Goal: Task Accomplishment & Management: Complete application form

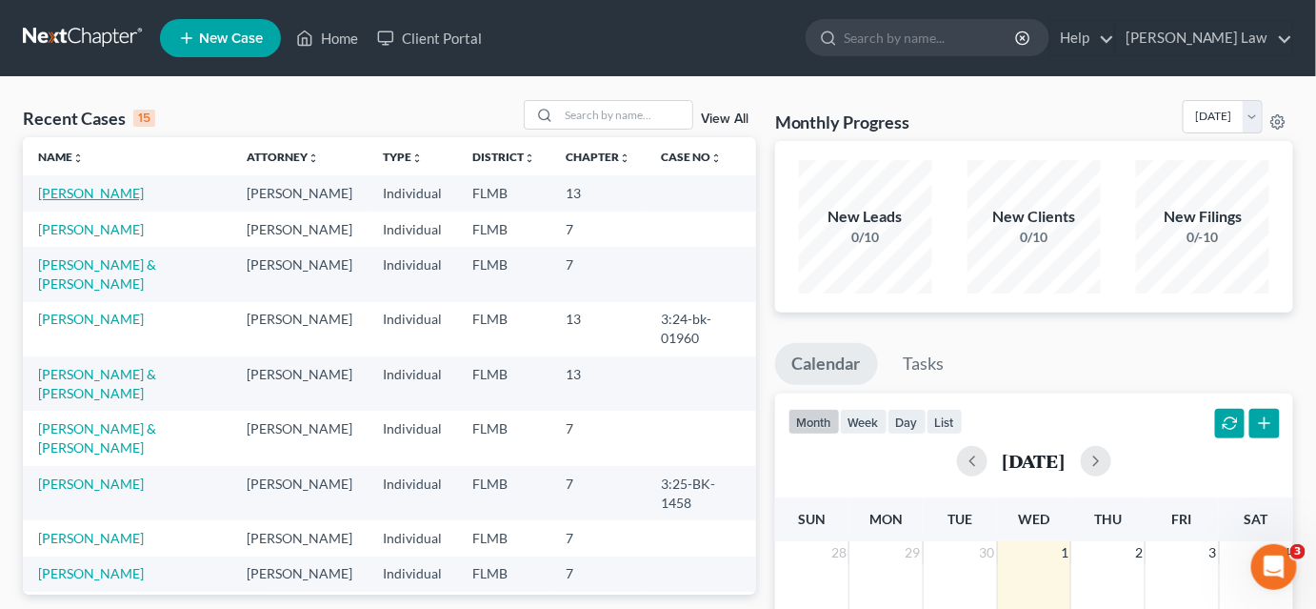
click at [100, 190] on link "[PERSON_NAME]" at bounding box center [91, 193] width 106 height 16
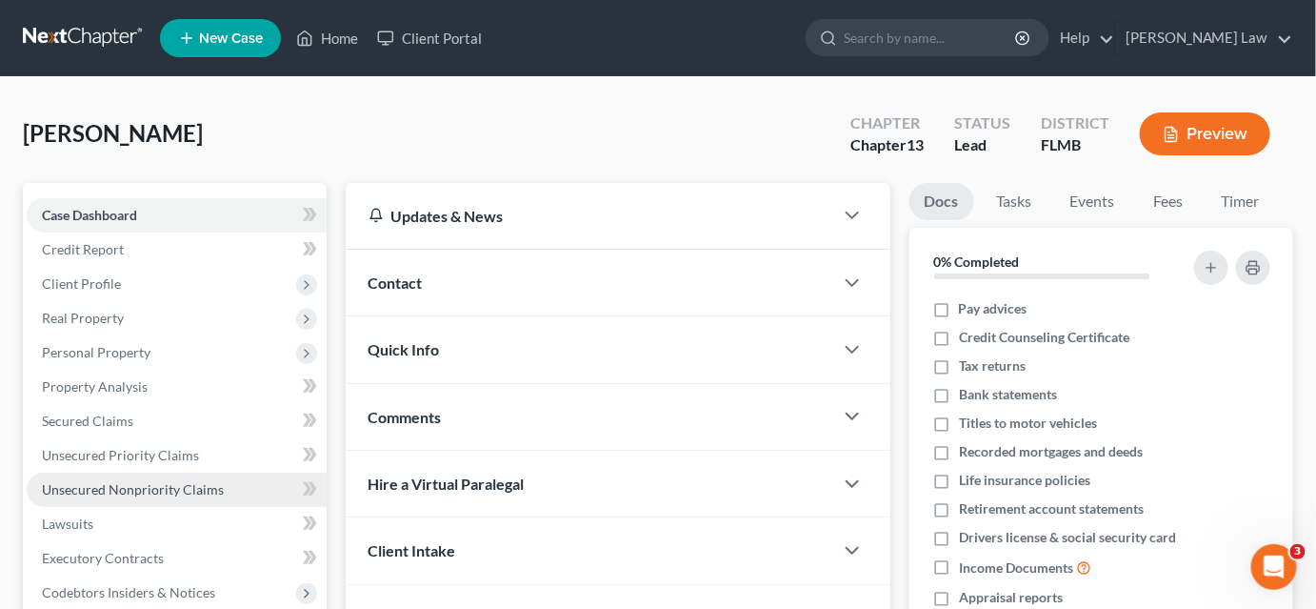
click at [165, 483] on span "Unsecured Nonpriority Claims" at bounding box center [133, 489] width 182 height 16
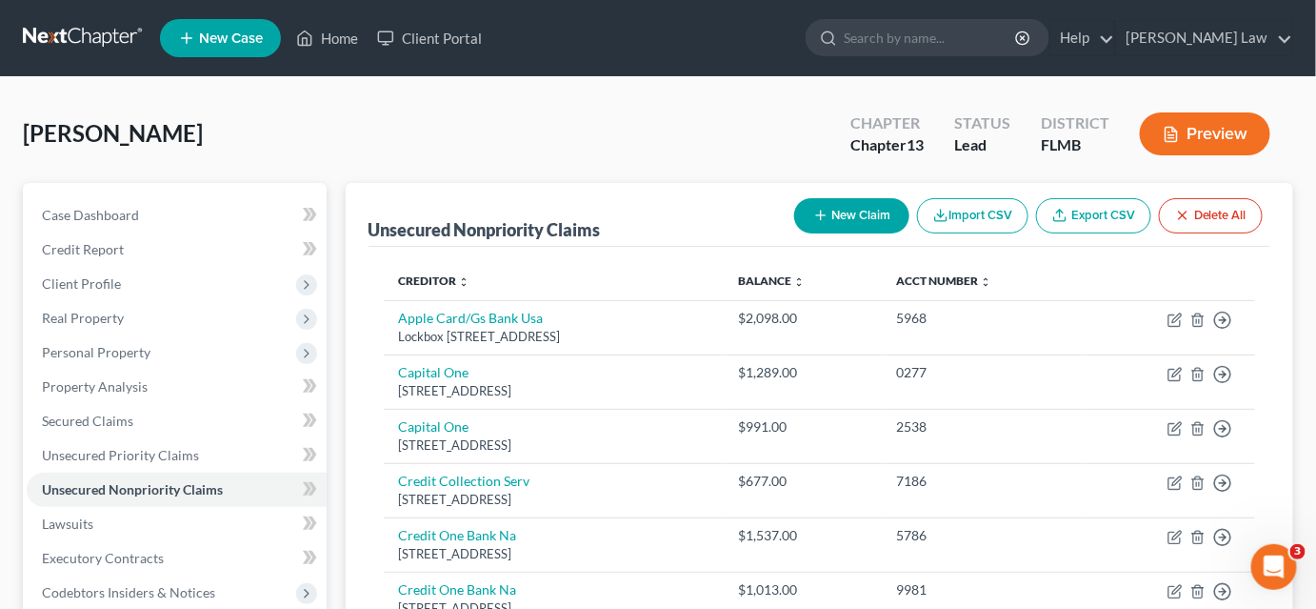
click at [838, 200] on button "New Claim" at bounding box center [851, 215] width 115 height 35
select select "0"
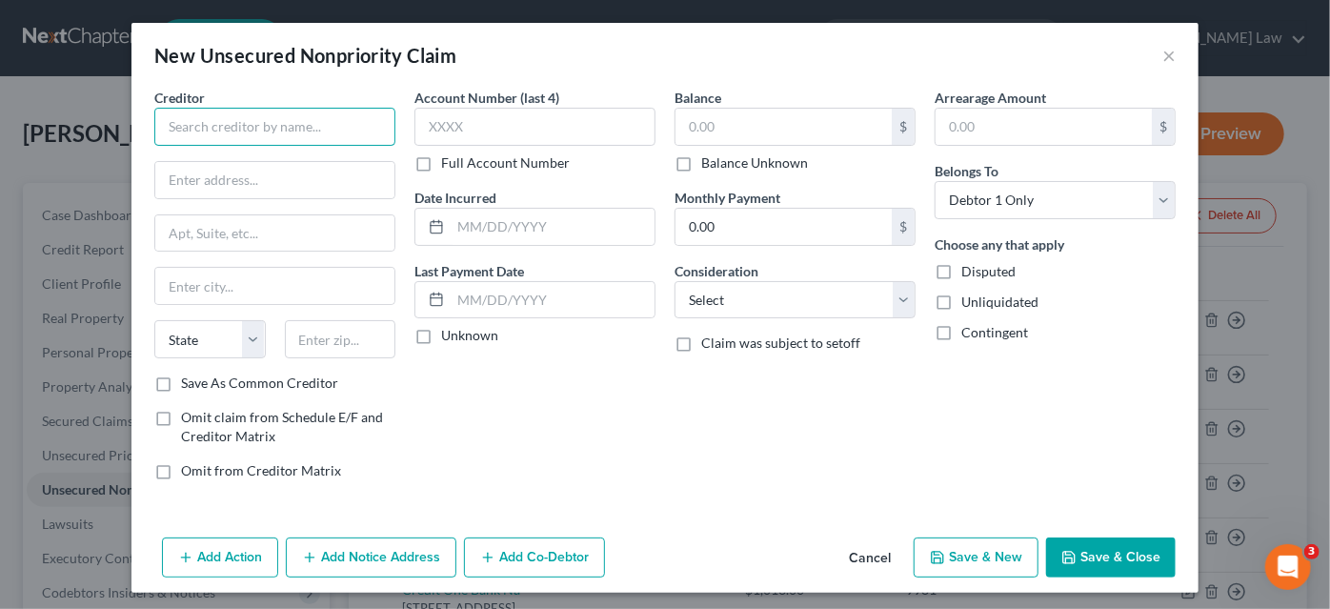
click at [275, 130] on input "text" at bounding box center [274, 127] width 241 height 38
type input "First Federal Bank"
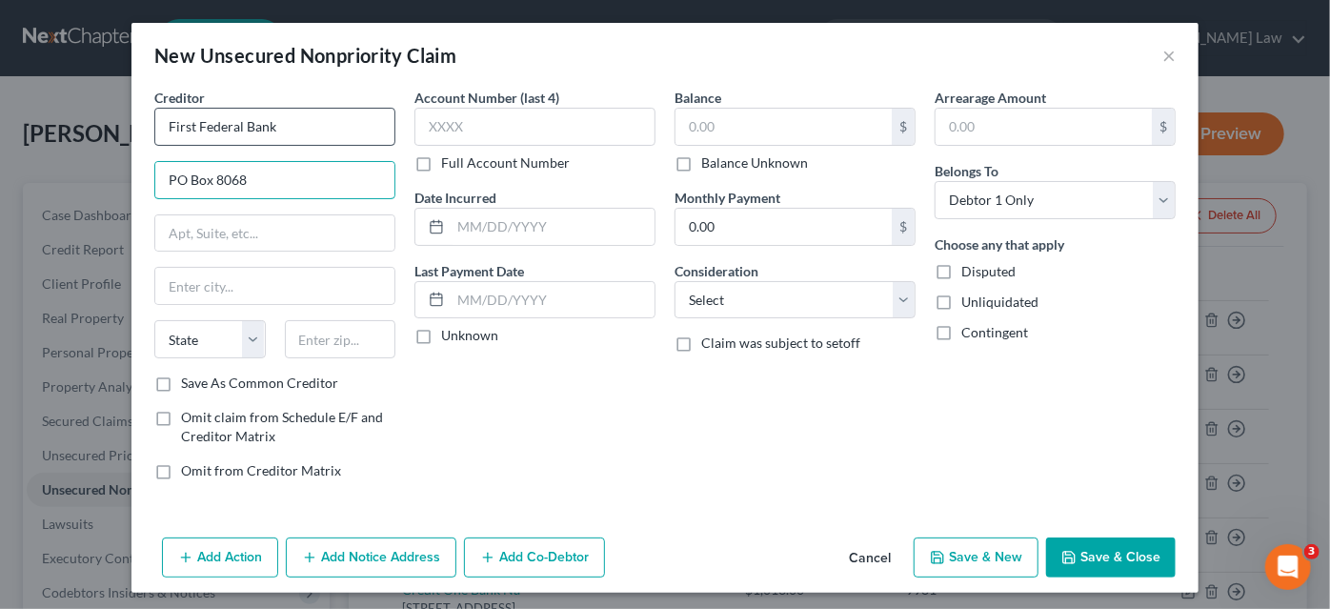
type input "PO Box 8068"
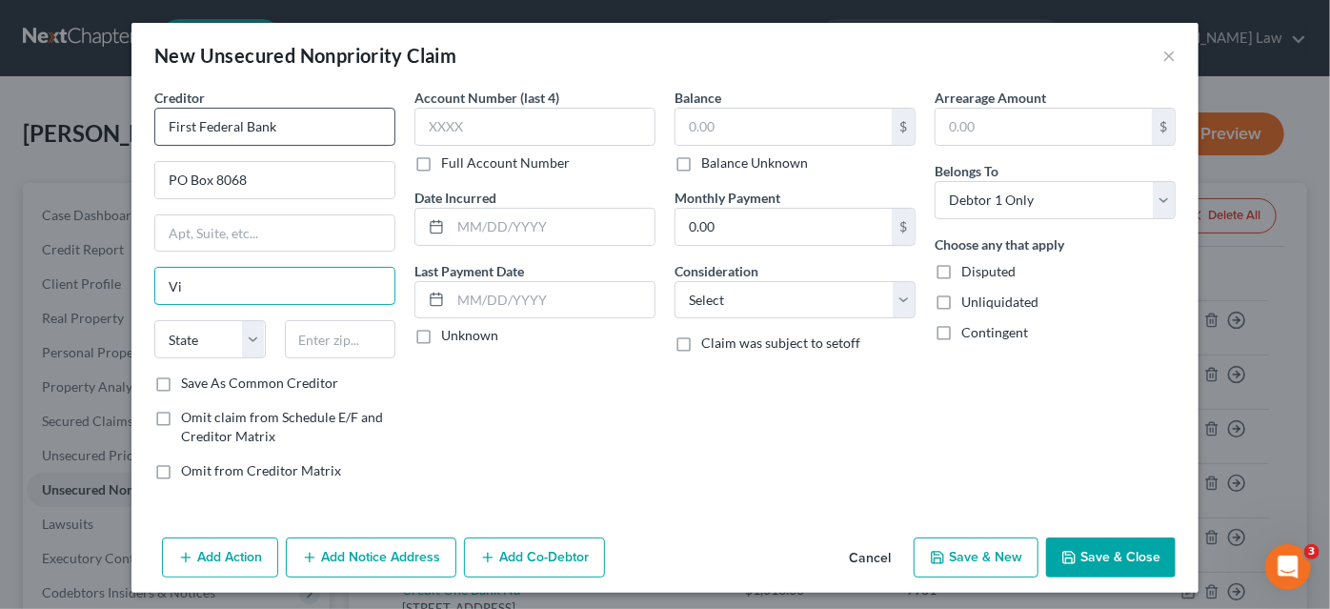
type input "[US_STATE][GEOGRAPHIC_DATA]"
select select "48"
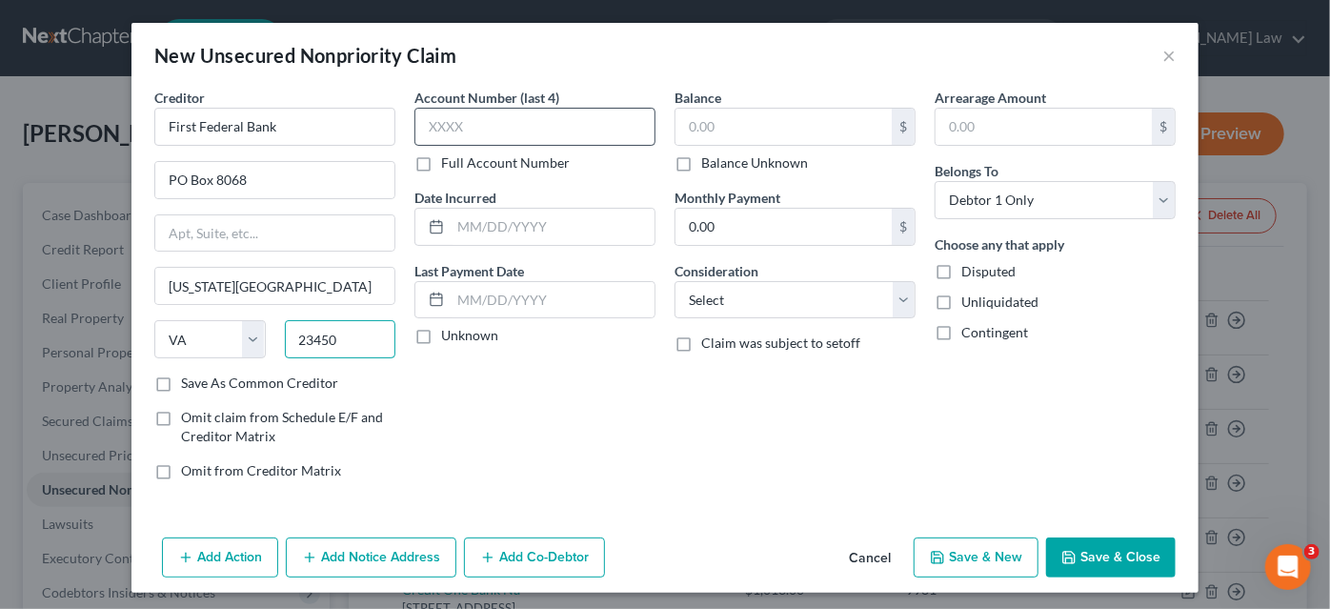
type input "23450"
click at [436, 126] on input "text" at bounding box center [534, 127] width 241 height 38
type input "7101"
click at [691, 128] on input "text" at bounding box center [783, 127] width 216 height 36
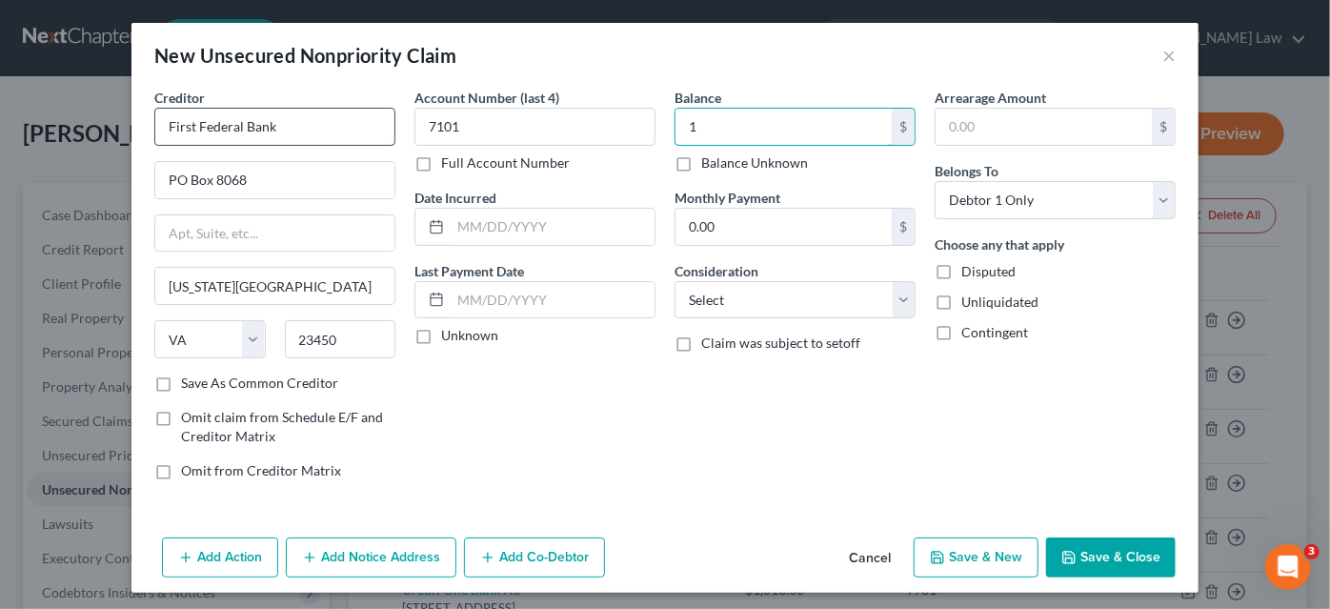
type input "1"
click at [226, 133] on input "First Federal Bank" at bounding box center [274, 127] width 241 height 38
click at [1162, 51] on button "×" at bounding box center [1168, 55] width 13 height 23
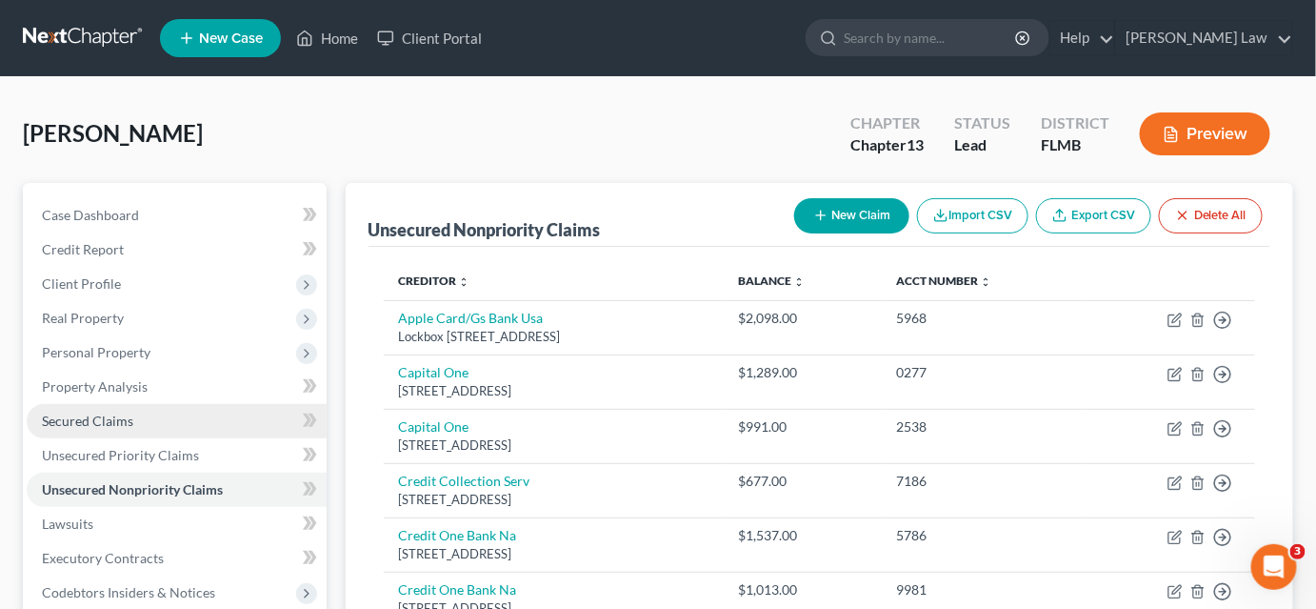
click at [110, 426] on span "Secured Claims" at bounding box center [87, 420] width 91 height 16
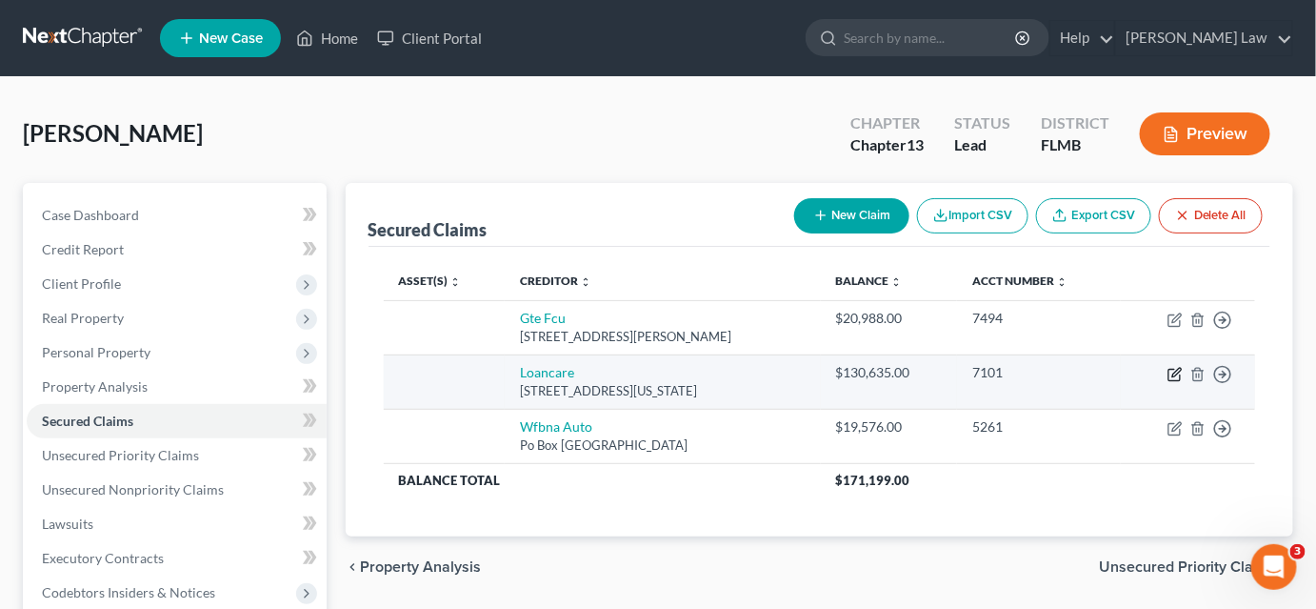
click at [1178, 373] on icon "button" at bounding box center [1175, 374] width 15 height 15
select select "48"
select select "0"
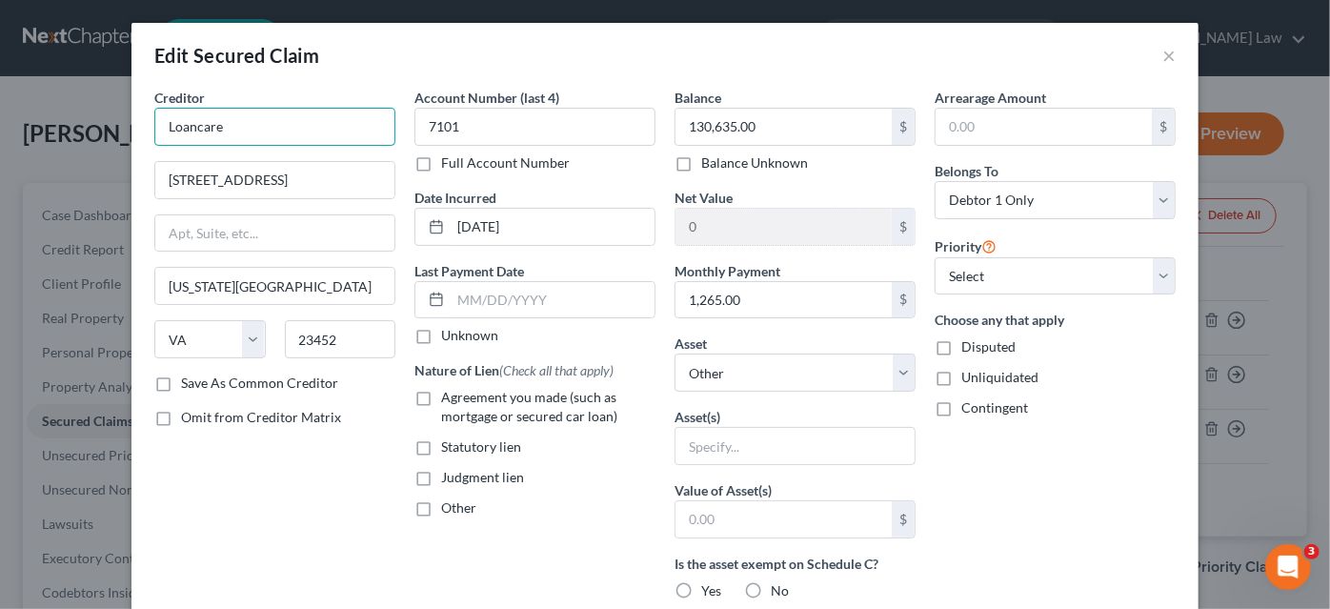
click at [274, 135] on input "Loancare" at bounding box center [274, 127] width 241 height 38
type input "First Federal Bank"
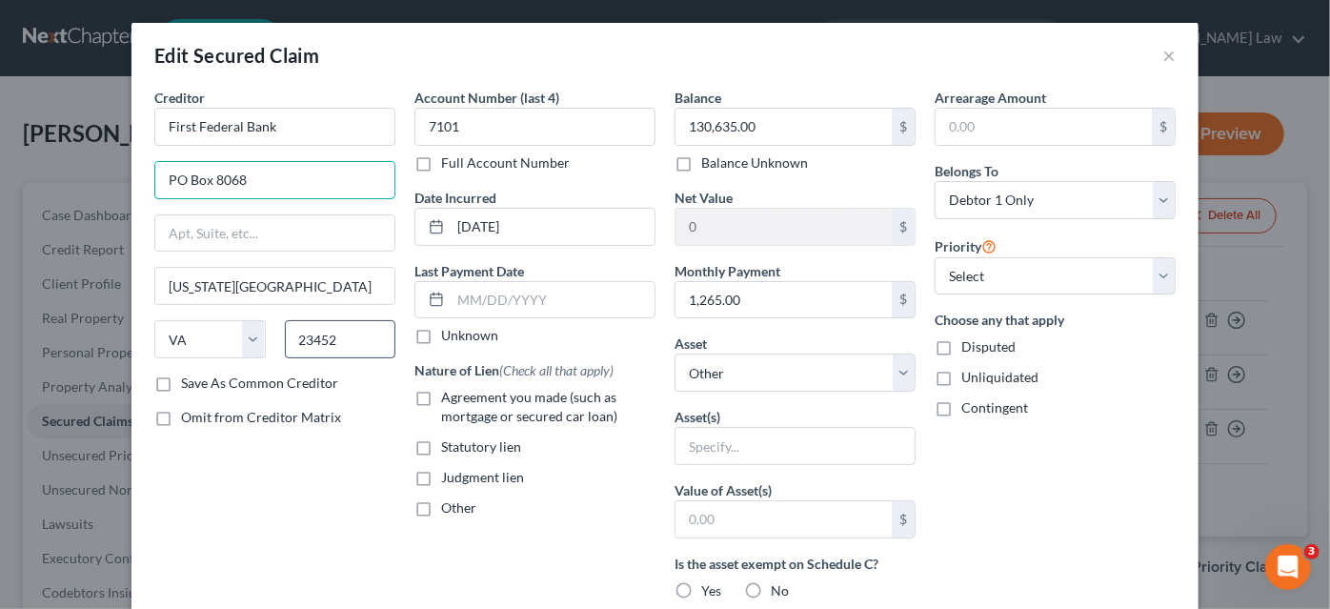
type input "PO Box 8068"
click at [330, 334] on input "23452" at bounding box center [340, 339] width 111 height 38
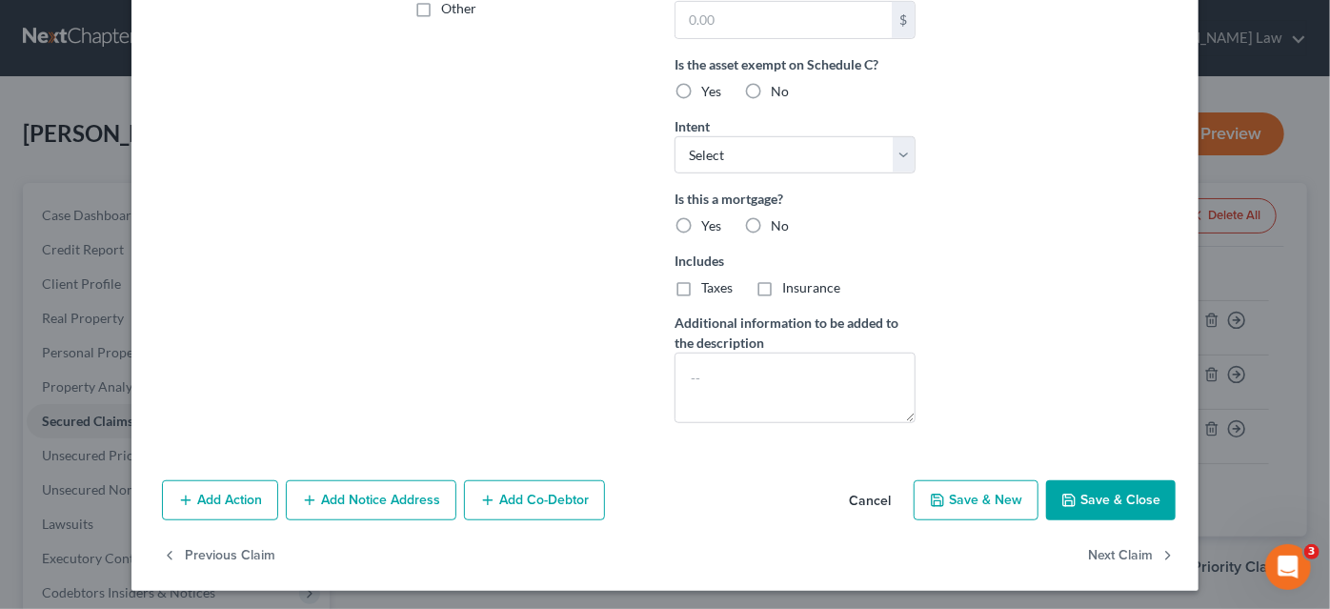
type input "23450"
click at [1053, 502] on button "Save & Close" at bounding box center [1111, 500] width 130 height 40
select select
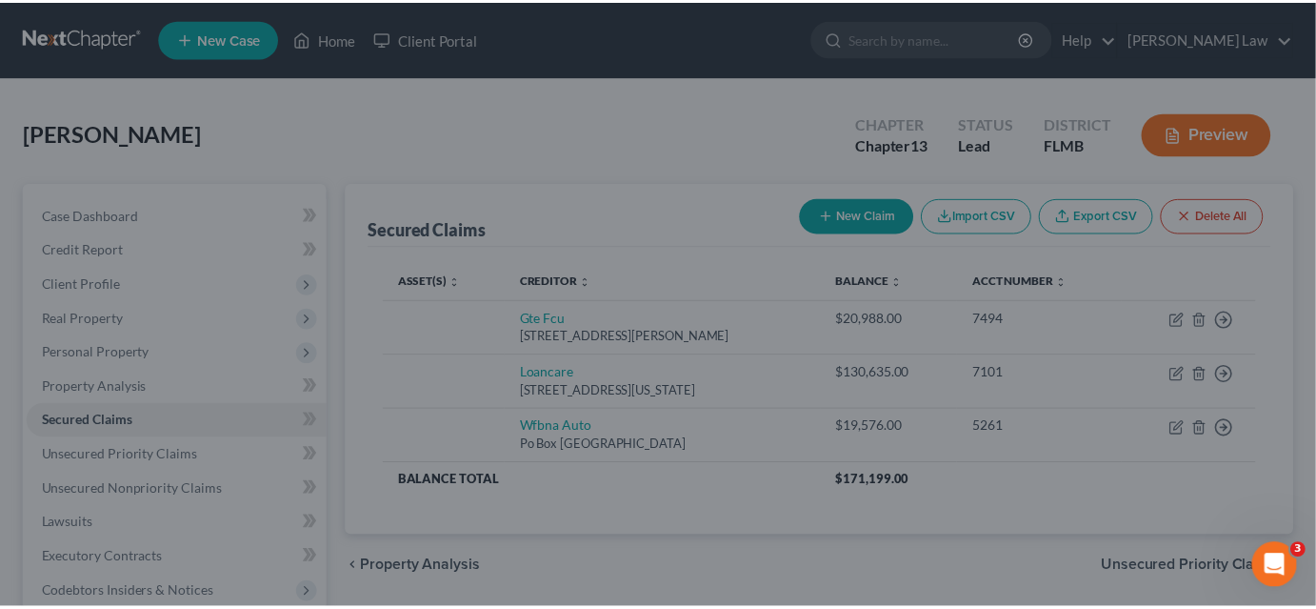
scroll to position [291, 0]
